Goal: Task Accomplishment & Management: Manage account settings

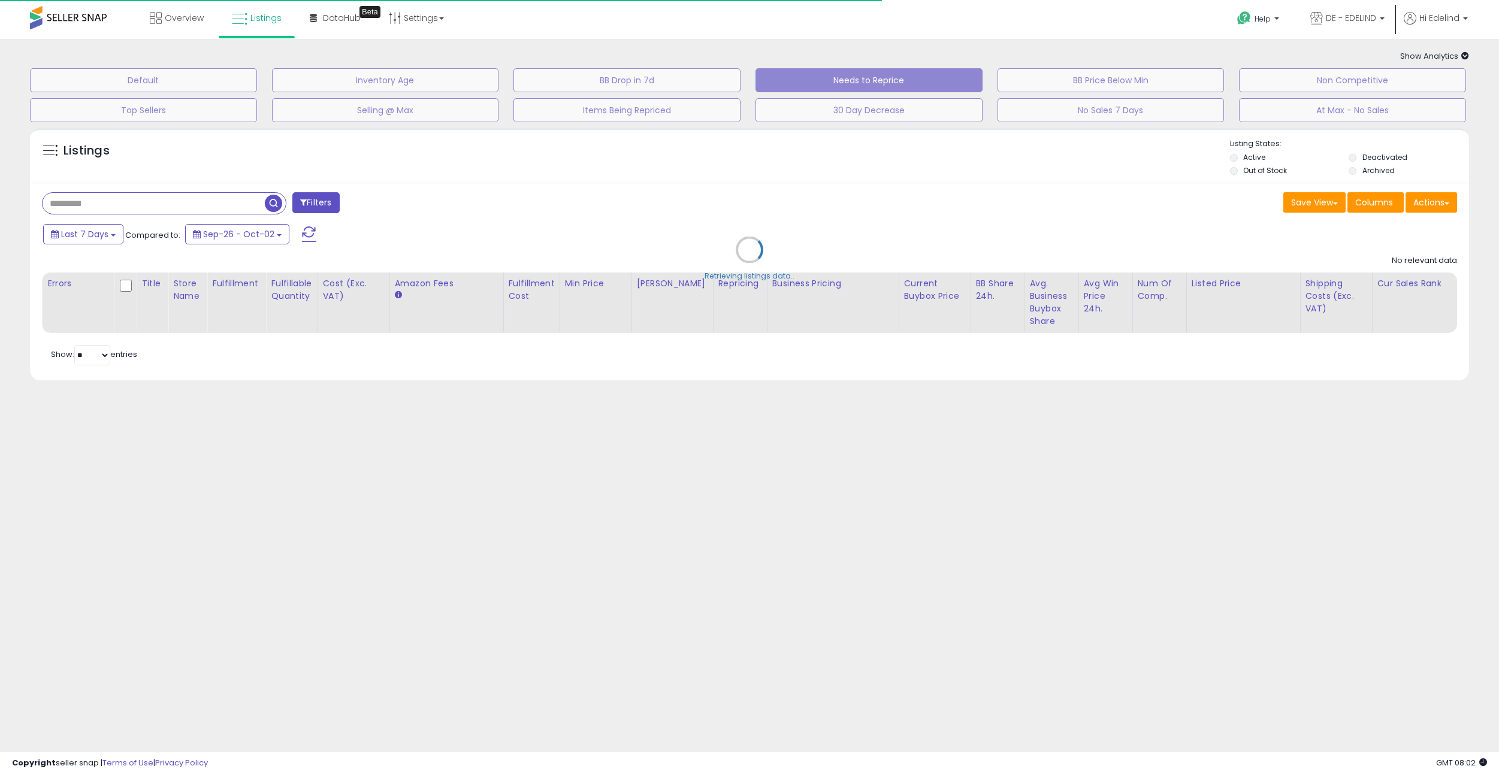
select select "**"
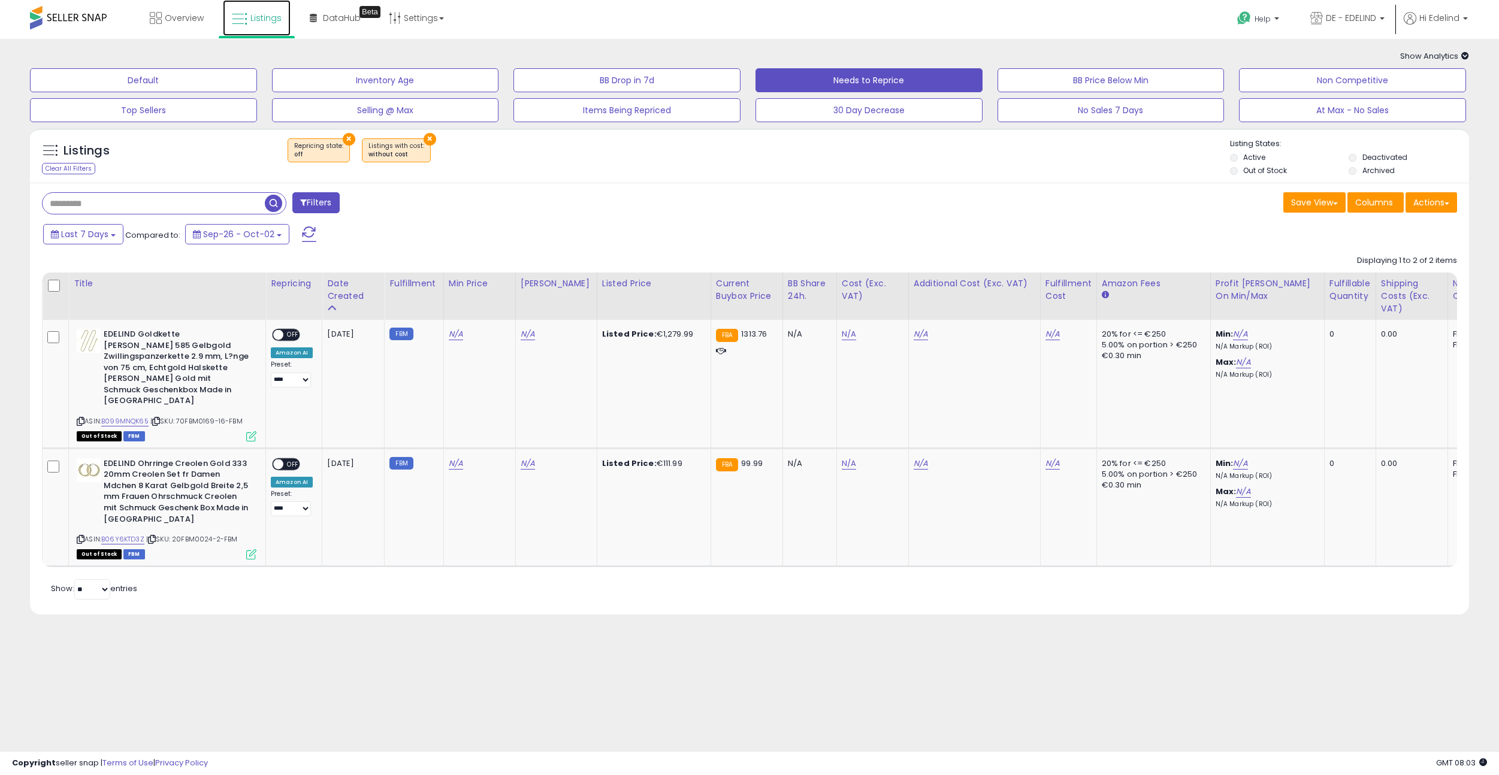
click at [262, 16] on span "Listings" at bounding box center [265, 18] width 31 height 12
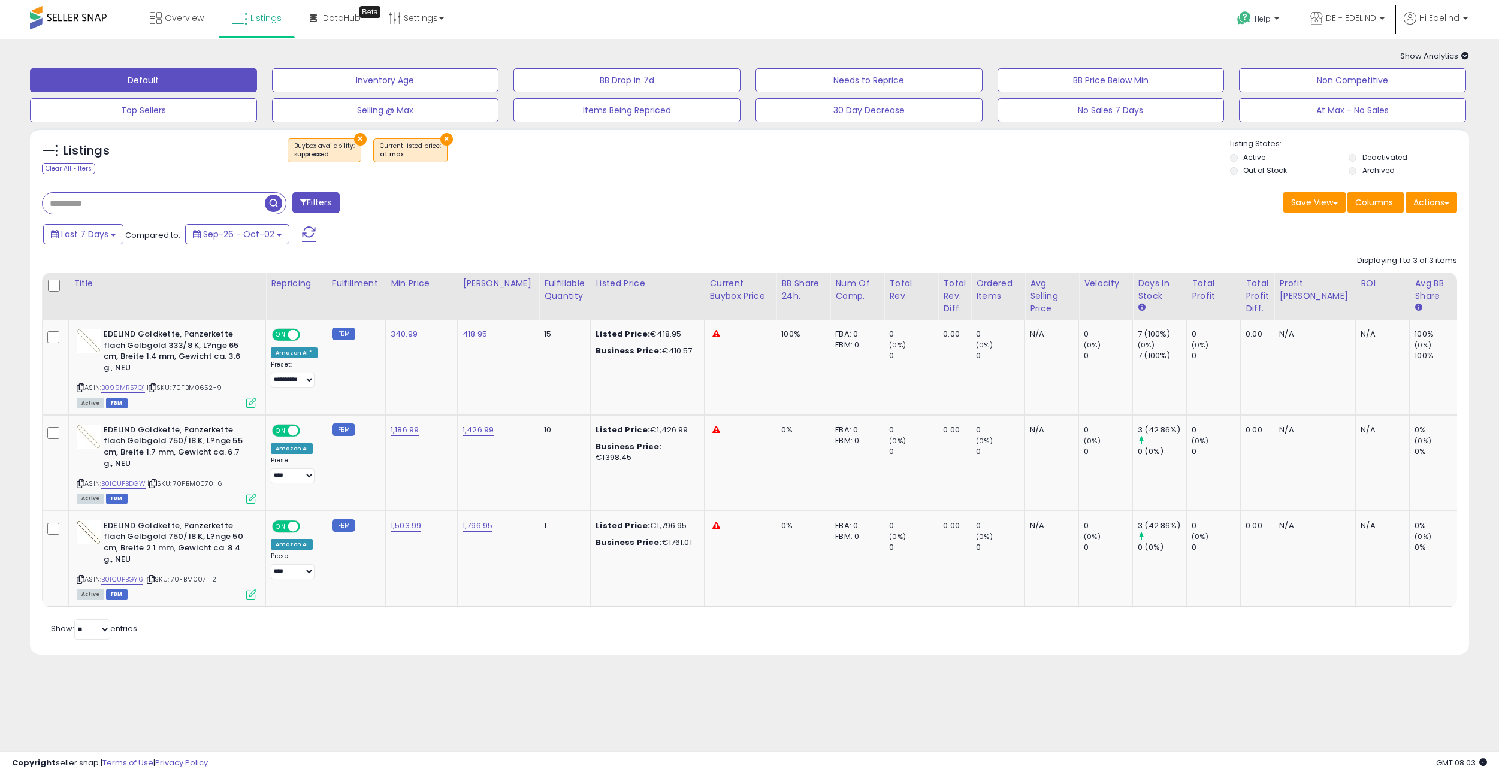
click at [358, 139] on button "×" at bounding box center [360, 139] width 13 height 13
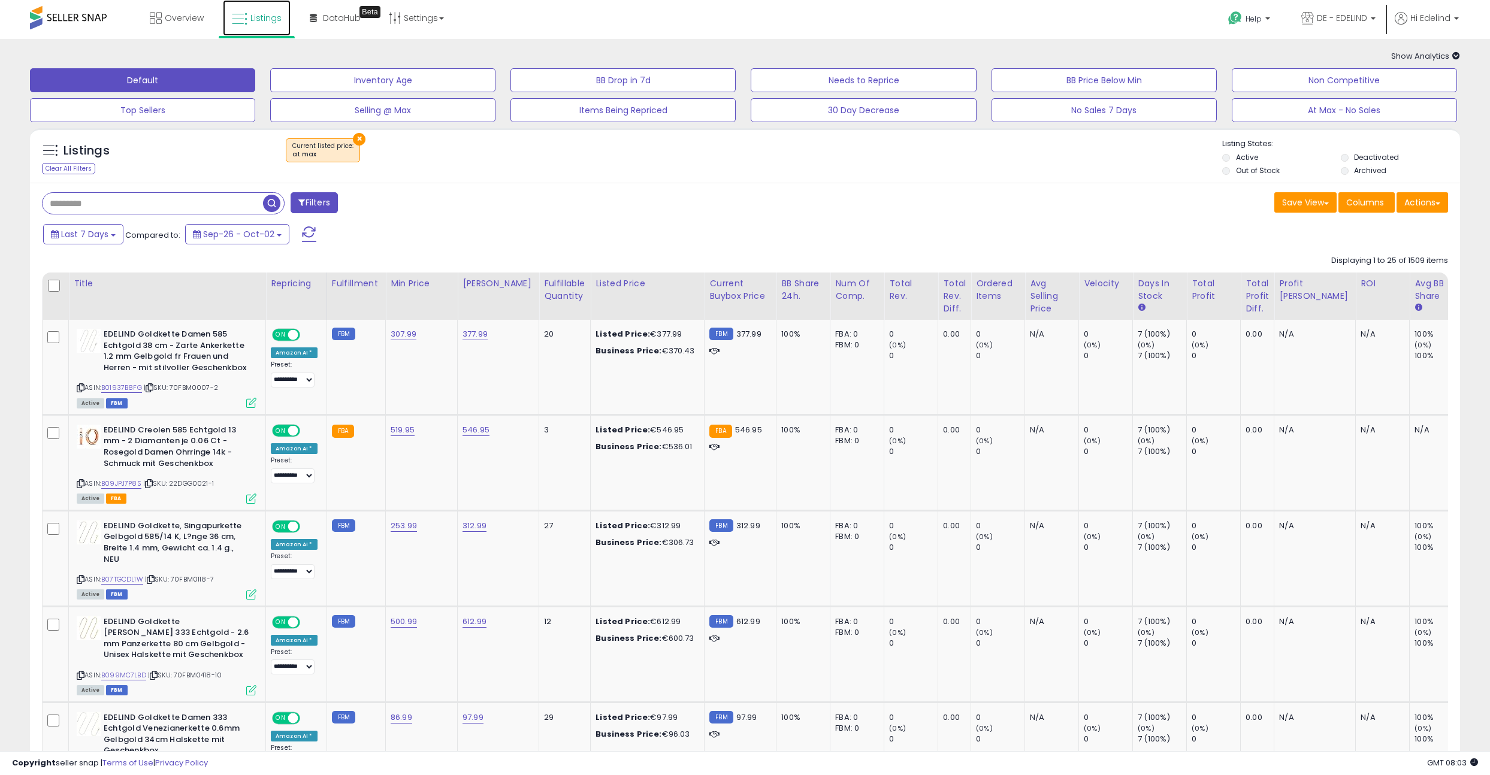
click at [252, 14] on span "Listings" at bounding box center [265, 18] width 31 height 12
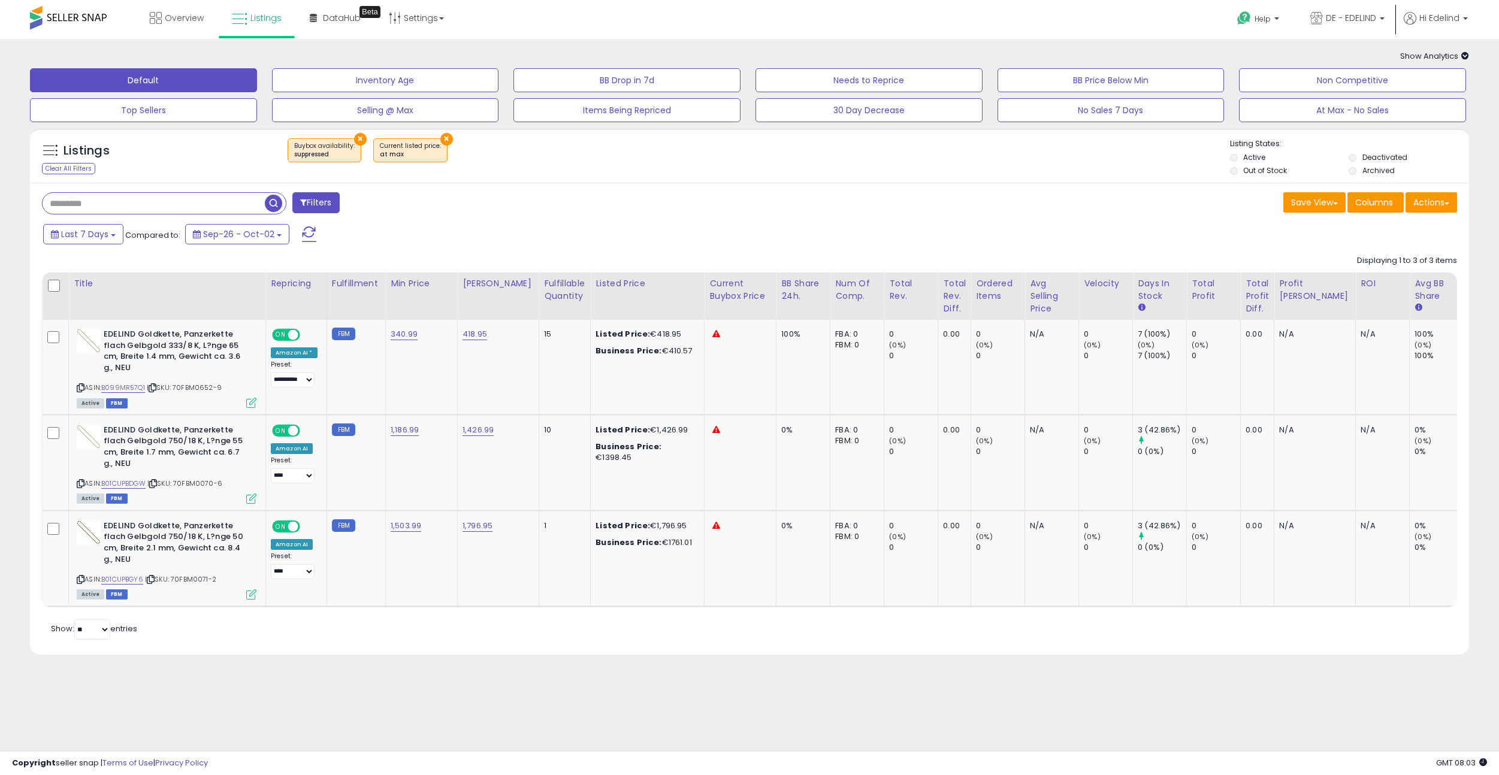
click at [440, 138] on button "×" at bounding box center [446, 139] width 13 height 13
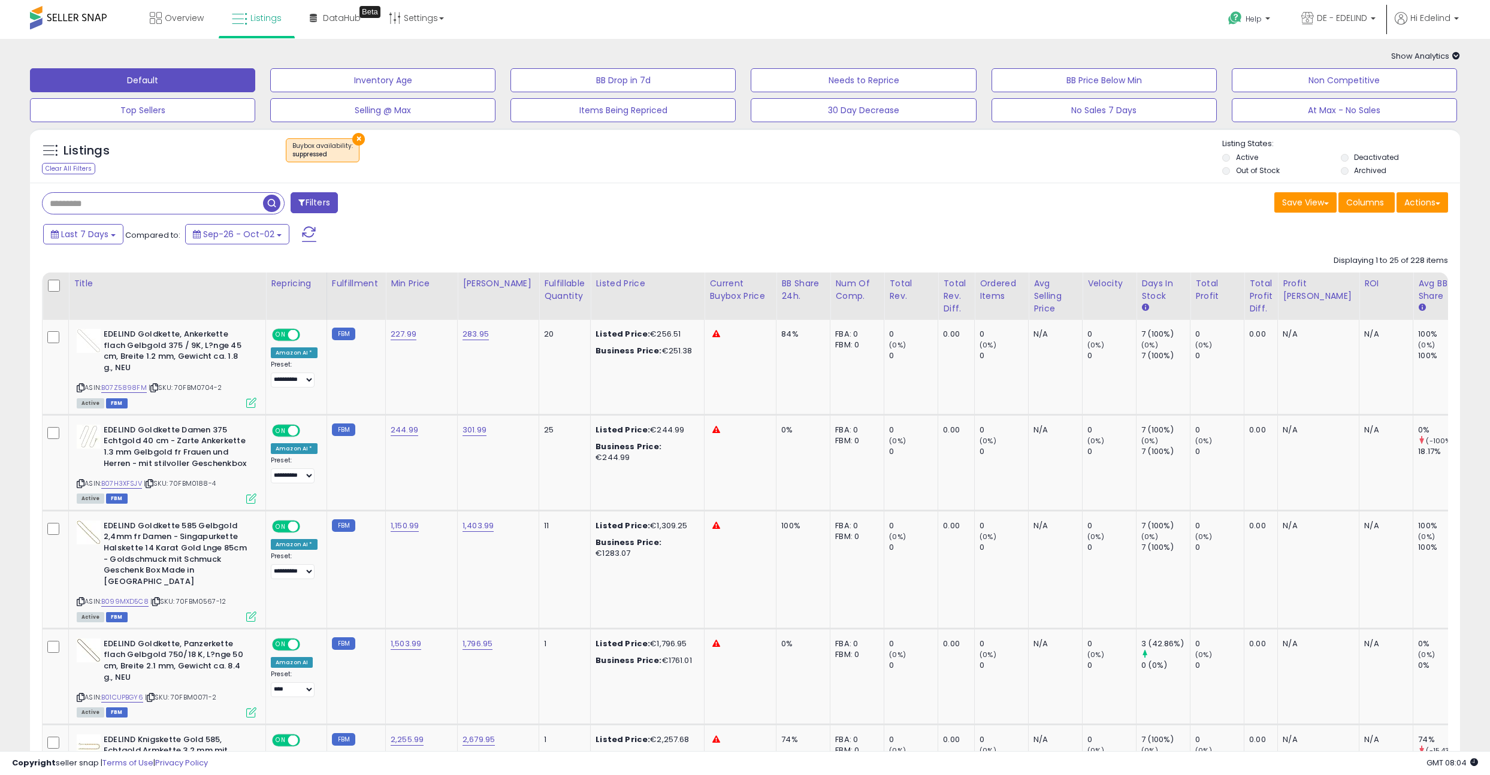
click at [612, 174] on div "Listings Clear All Filters × Buybox availability : suppressed" at bounding box center [745, 158] width 1430 height 41
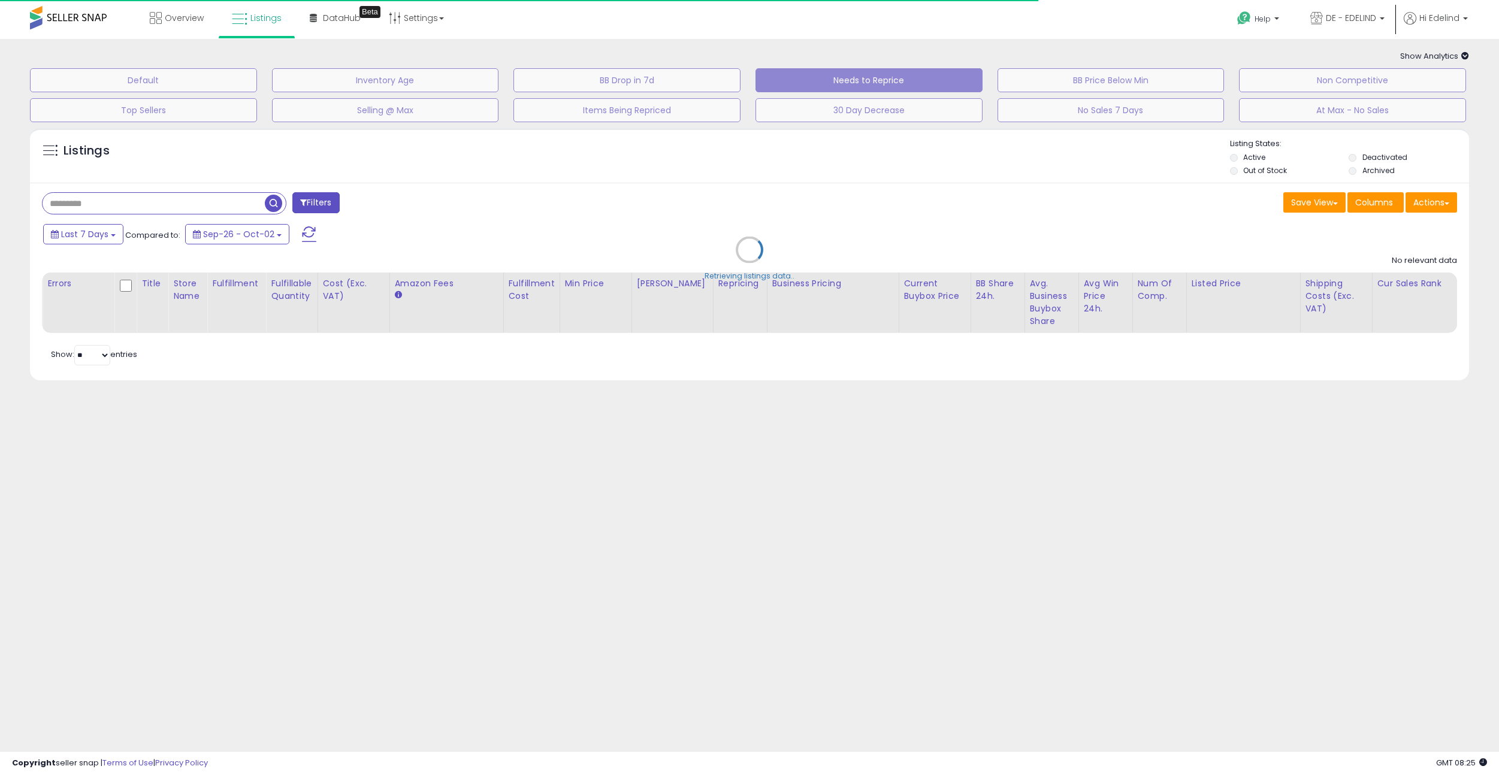
select select "**"
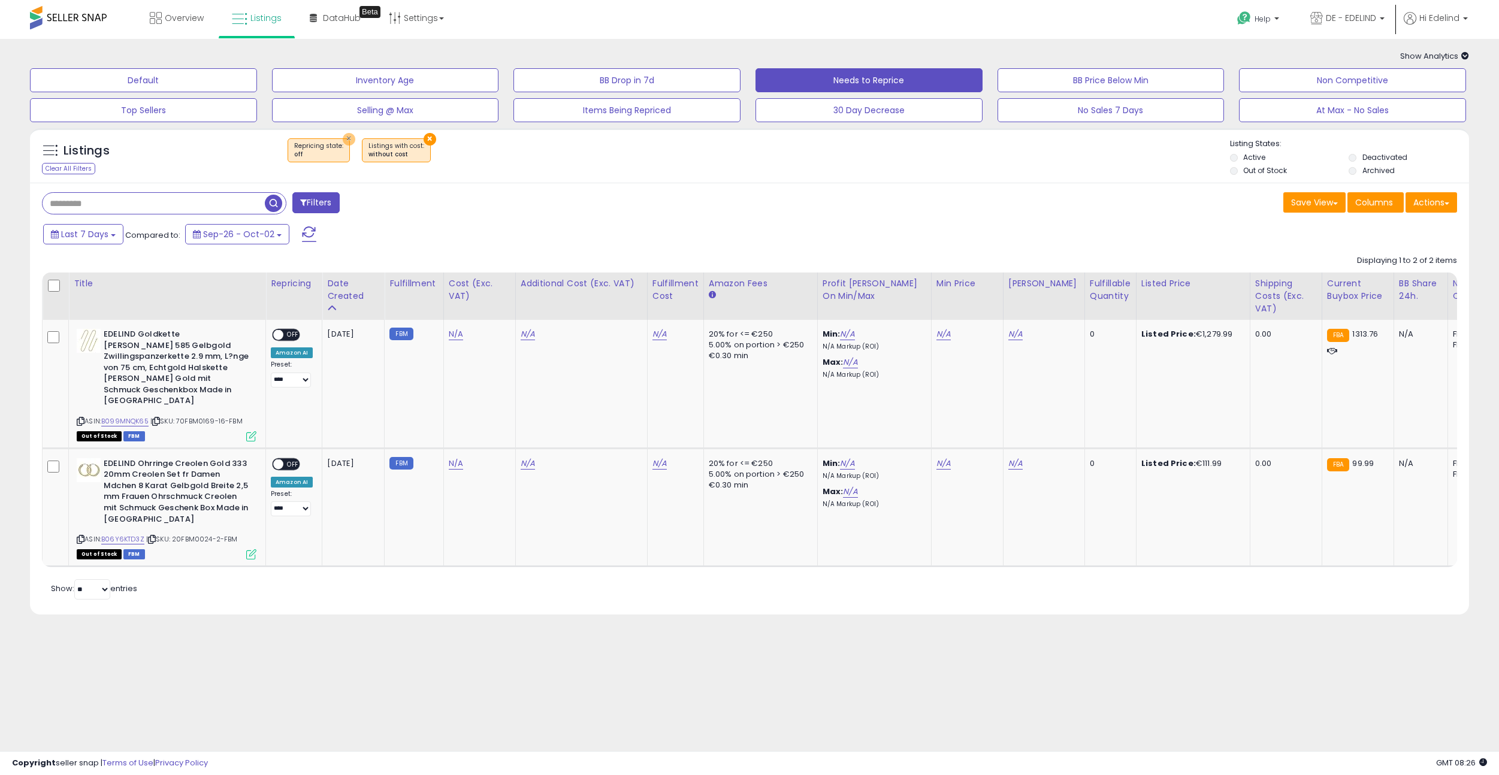
drag, startPoint x: 343, startPoint y: 138, endPoint x: 552, endPoint y: 225, distance: 225.8
click at [552, 225] on div "Listings Clear All Filters × Repricing state : off × Listings with cost" at bounding box center [749, 371] width 1439 height 486
click at [253, 14] on span "Listings" at bounding box center [265, 18] width 31 height 12
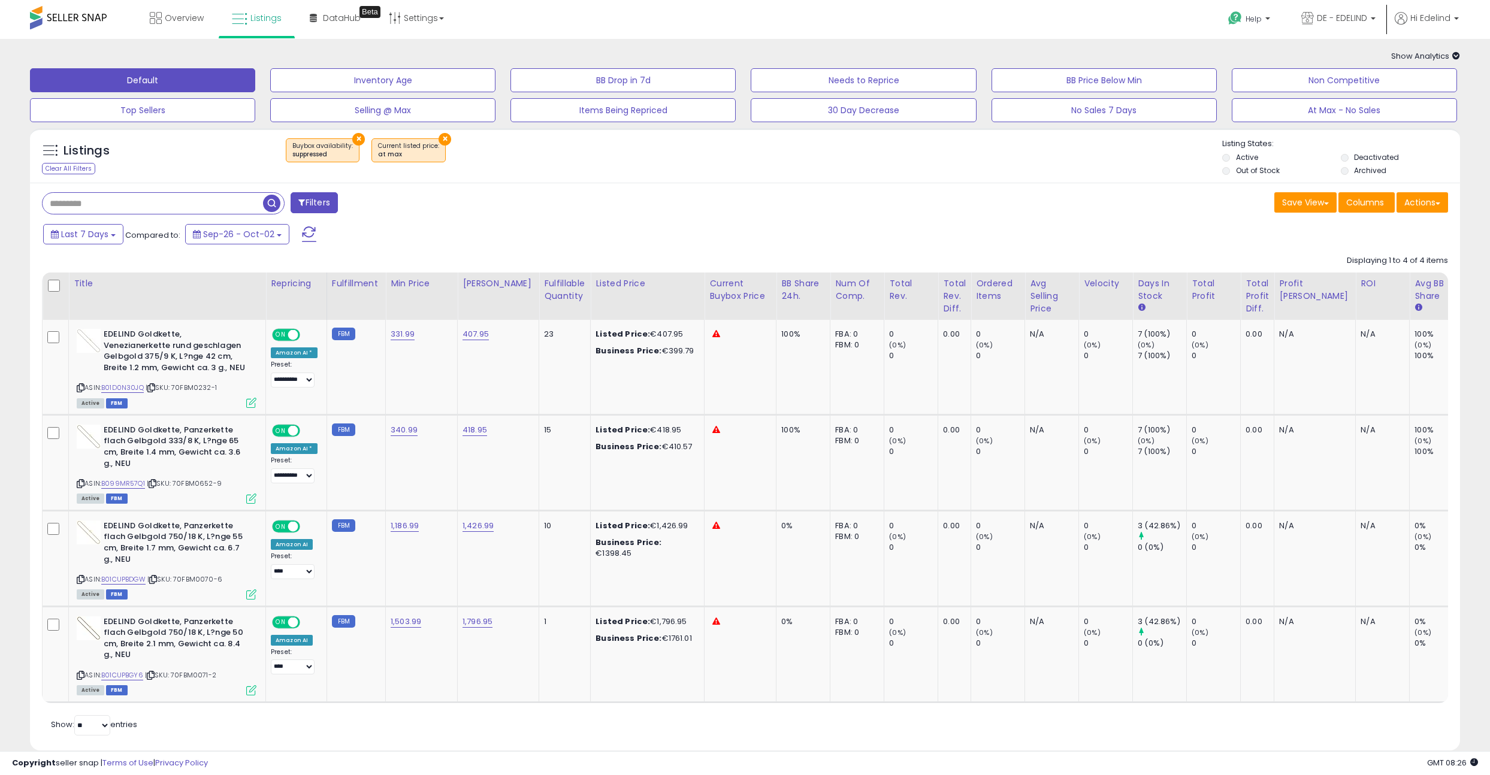
click at [352, 137] on button "×" at bounding box center [358, 139] width 13 height 13
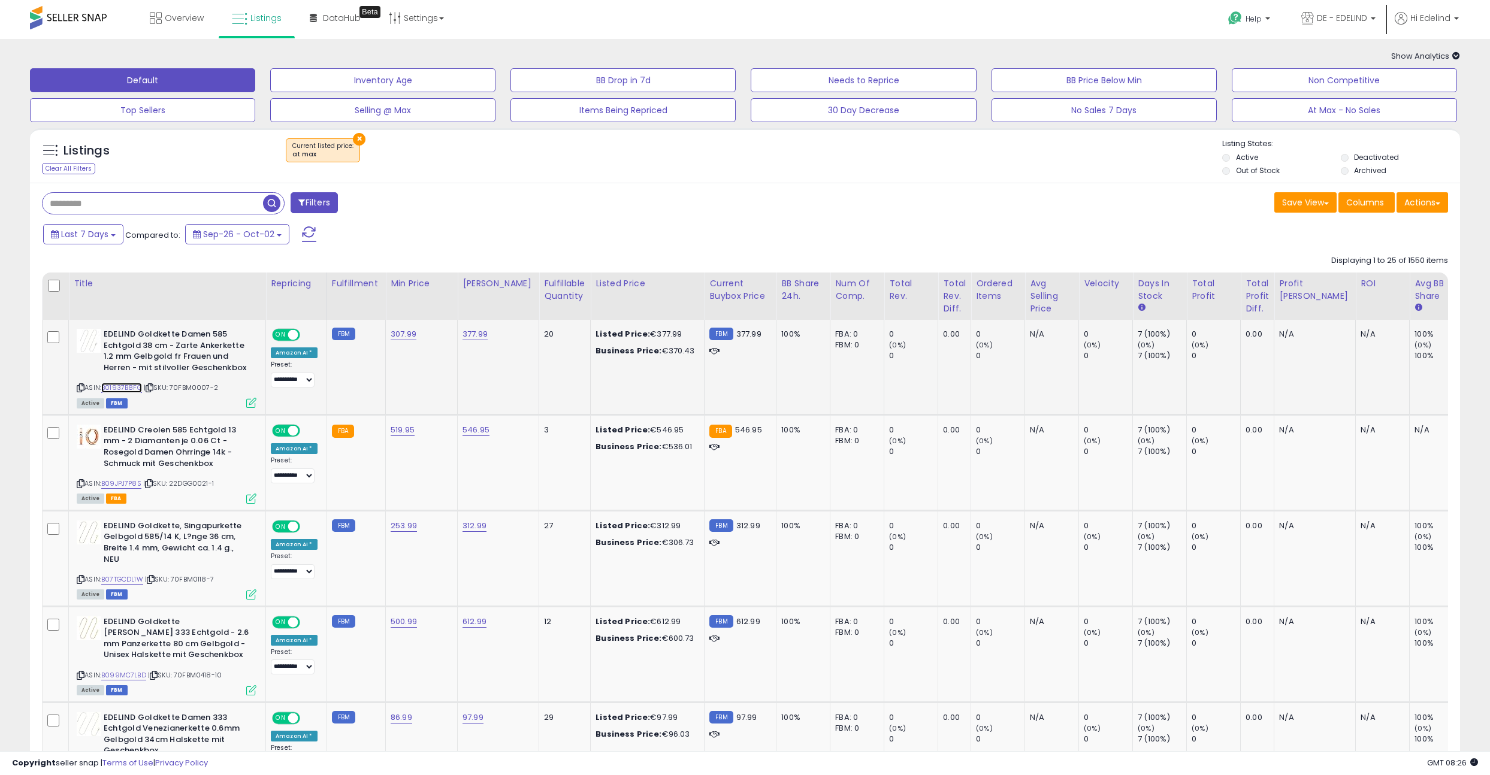
click at [120, 388] on link "B01937B8FG" at bounding box center [121, 388] width 41 height 10
